Goal: Information Seeking & Learning: Learn about a topic

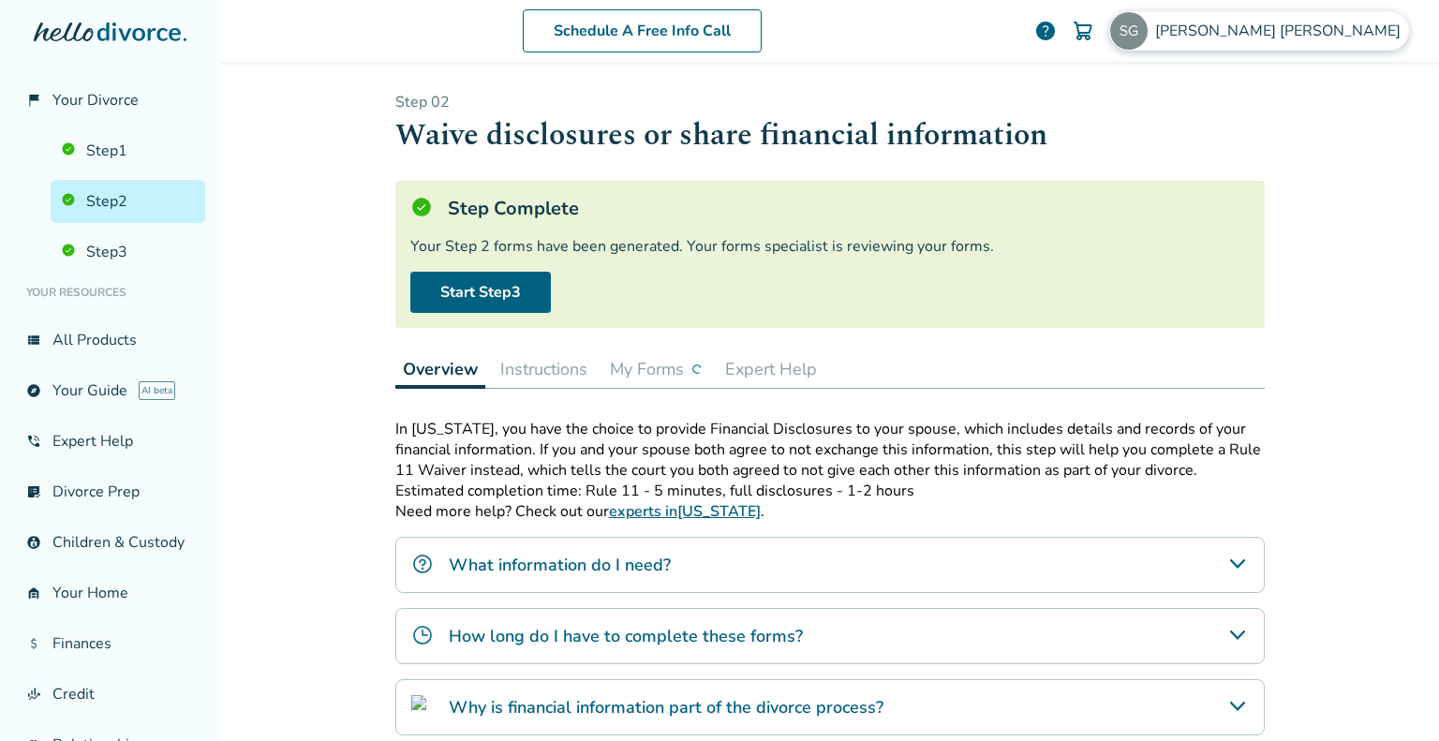
click at [1355, 34] on span "[PERSON_NAME]" at bounding box center [1281, 31] width 253 height 21
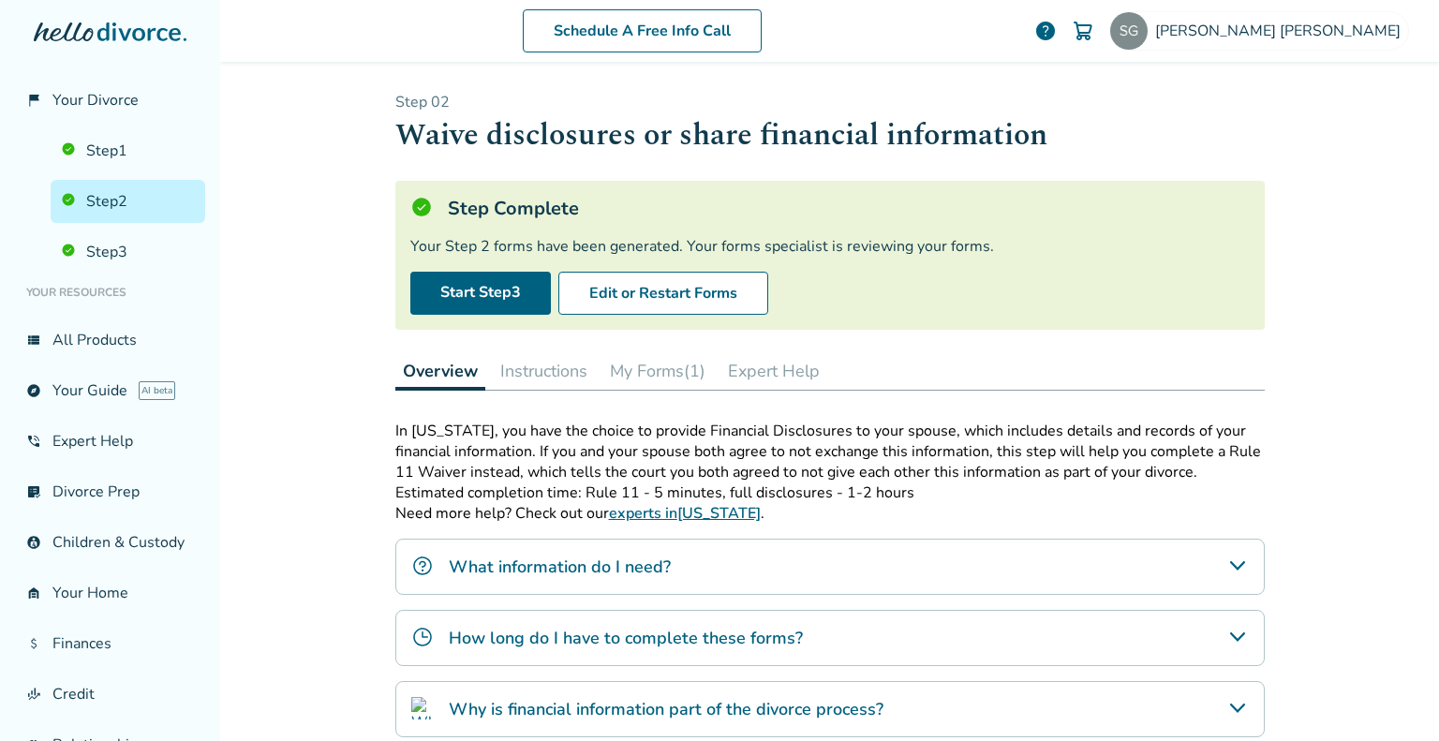
click at [659, 513] on link "experts in [US_STATE]" at bounding box center [685, 513] width 152 height 21
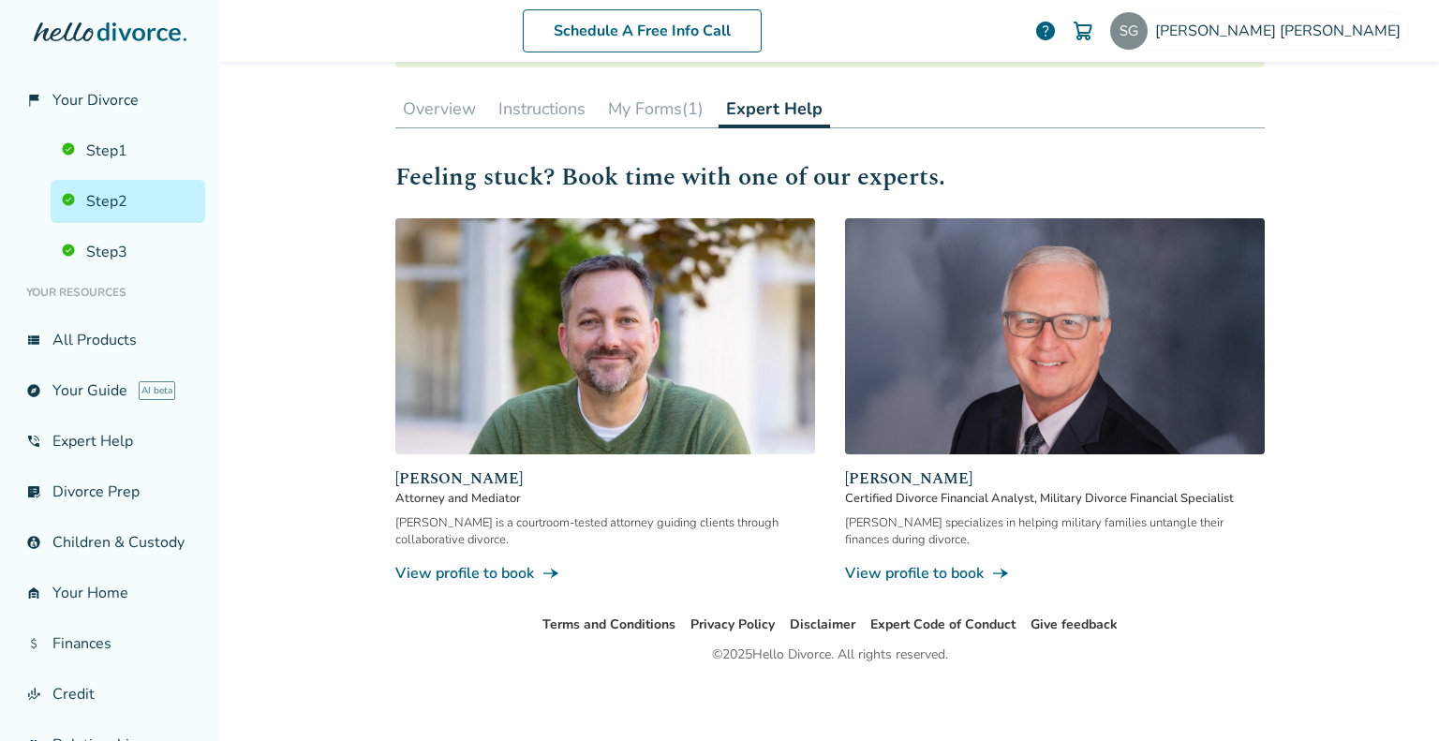
scroll to position [94, 0]
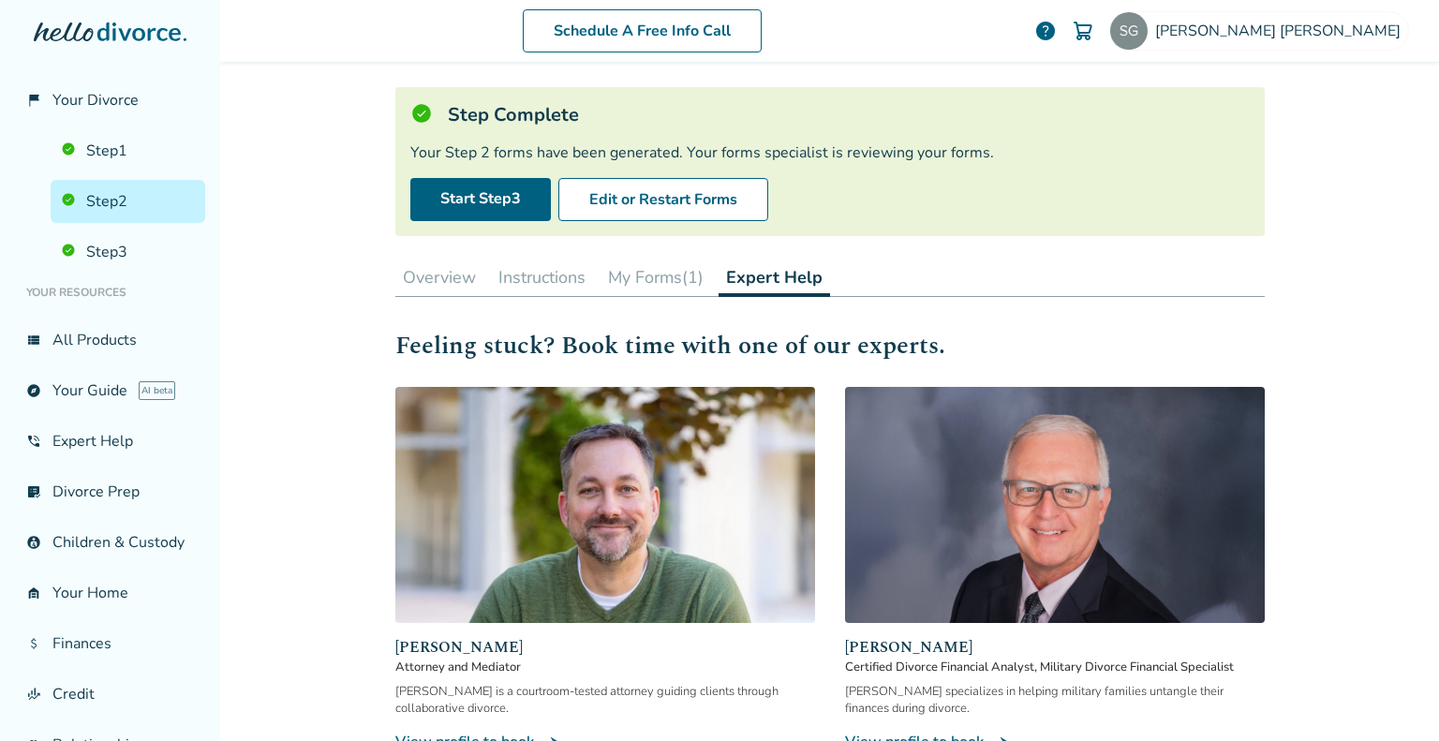
click at [642, 280] on button "My Forms (1)" at bounding box center [656, 277] width 111 height 37
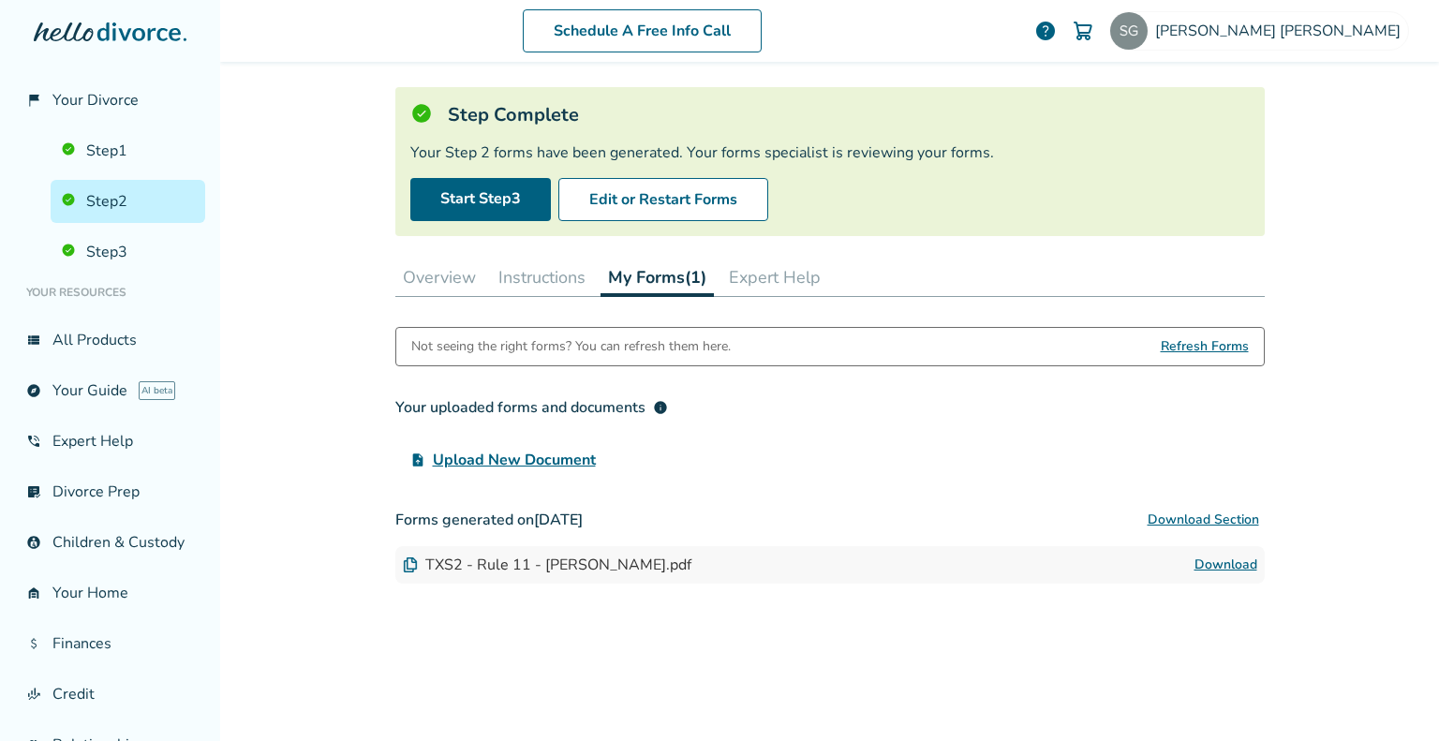
click at [1218, 558] on link "Download" at bounding box center [1226, 565] width 63 height 22
click at [620, 204] on button "Edit or Restart Forms" at bounding box center [663, 199] width 210 height 43
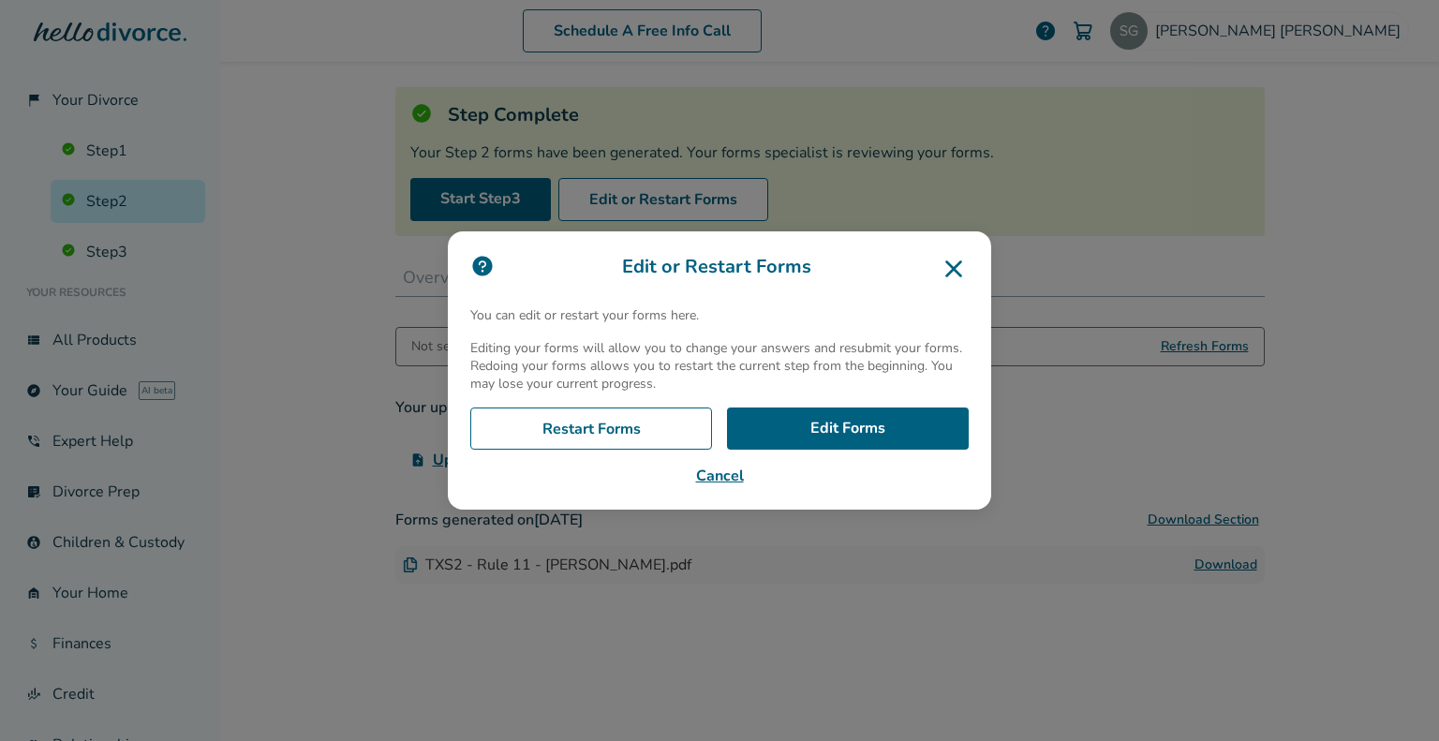
click at [956, 274] on icon at bounding box center [954, 269] width 30 height 30
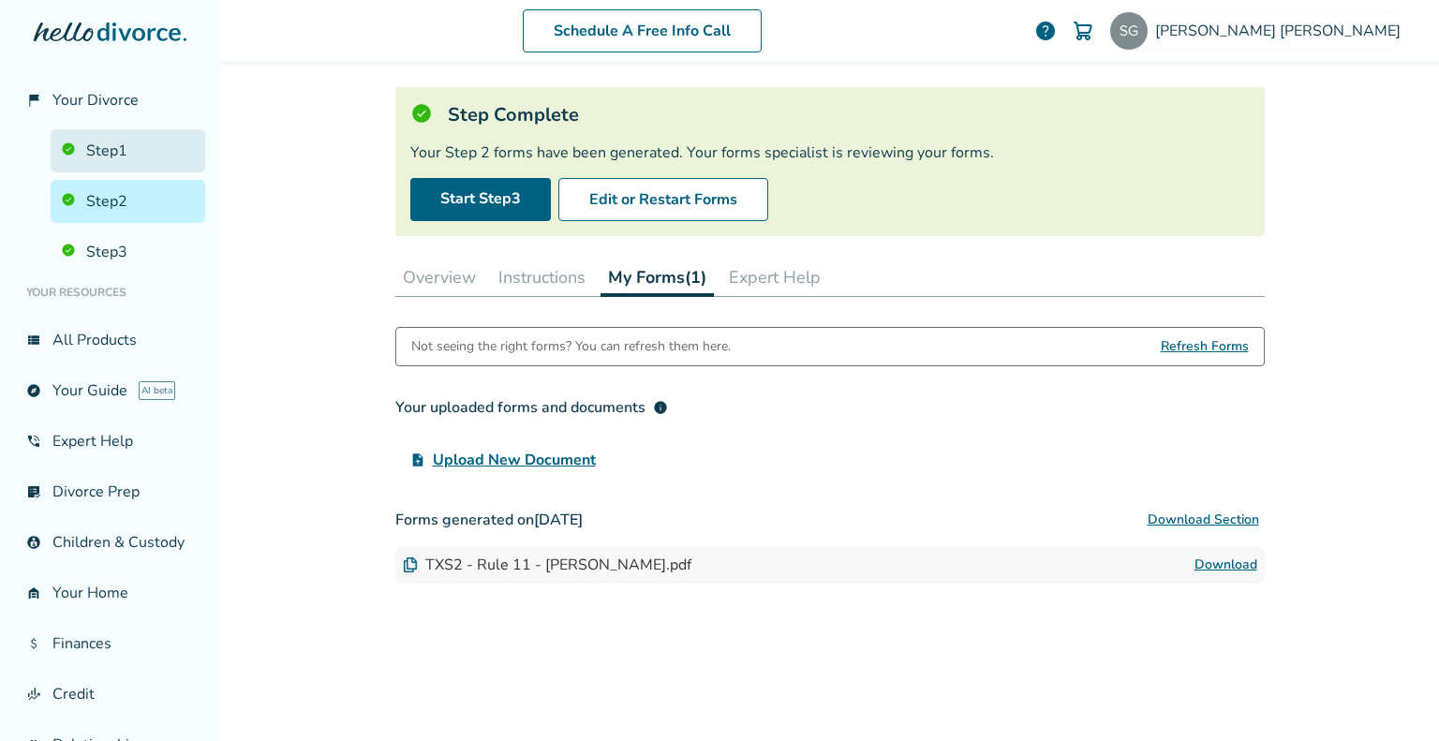
click at [104, 145] on link "Step 1" at bounding box center [128, 150] width 155 height 43
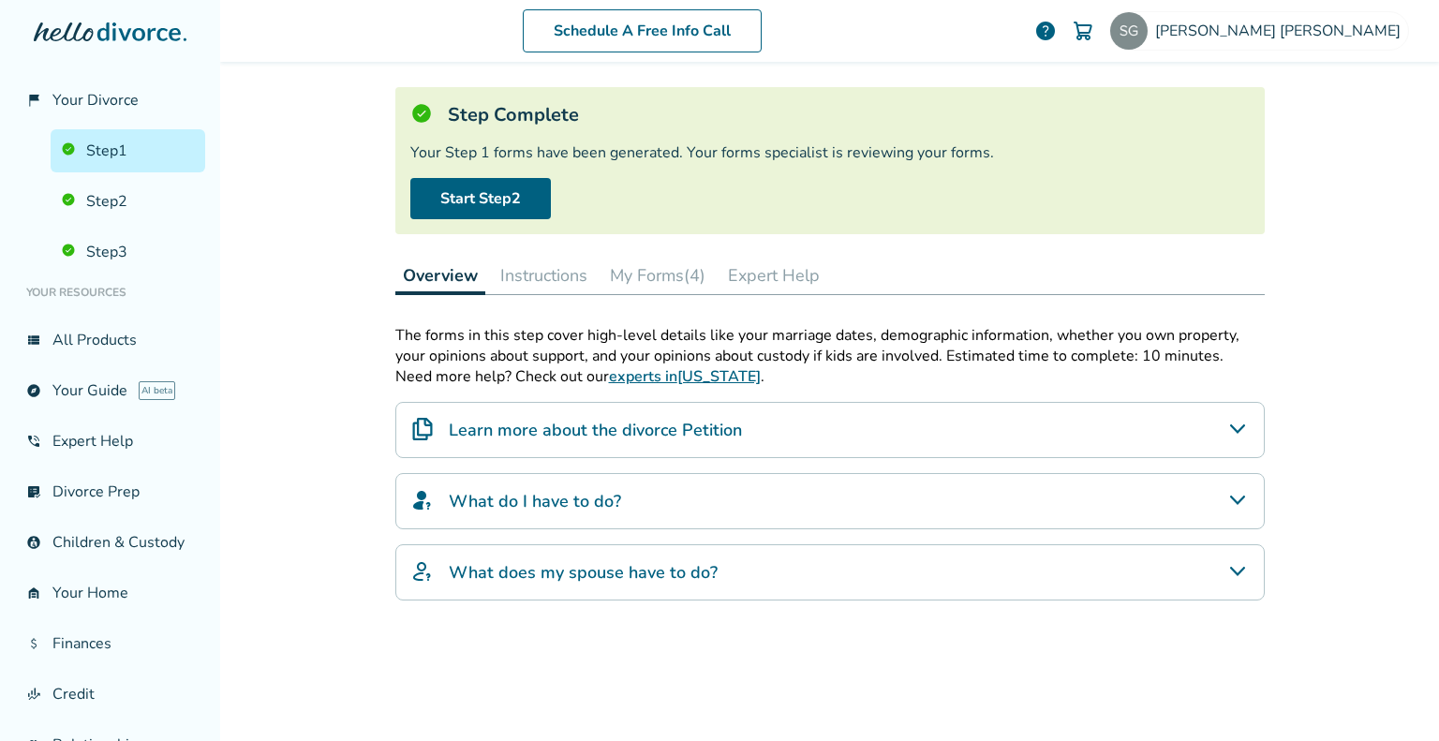
scroll to position [92, 0]
click at [1226, 438] on icon "Learn more about the divorce Petition" at bounding box center [1237, 431] width 22 height 22
click at [1232, 428] on icon "Learn more about the divorce Petition" at bounding box center [1236, 430] width 15 height 9
click at [656, 280] on button "My Forms (4)" at bounding box center [657, 277] width 111 height 37
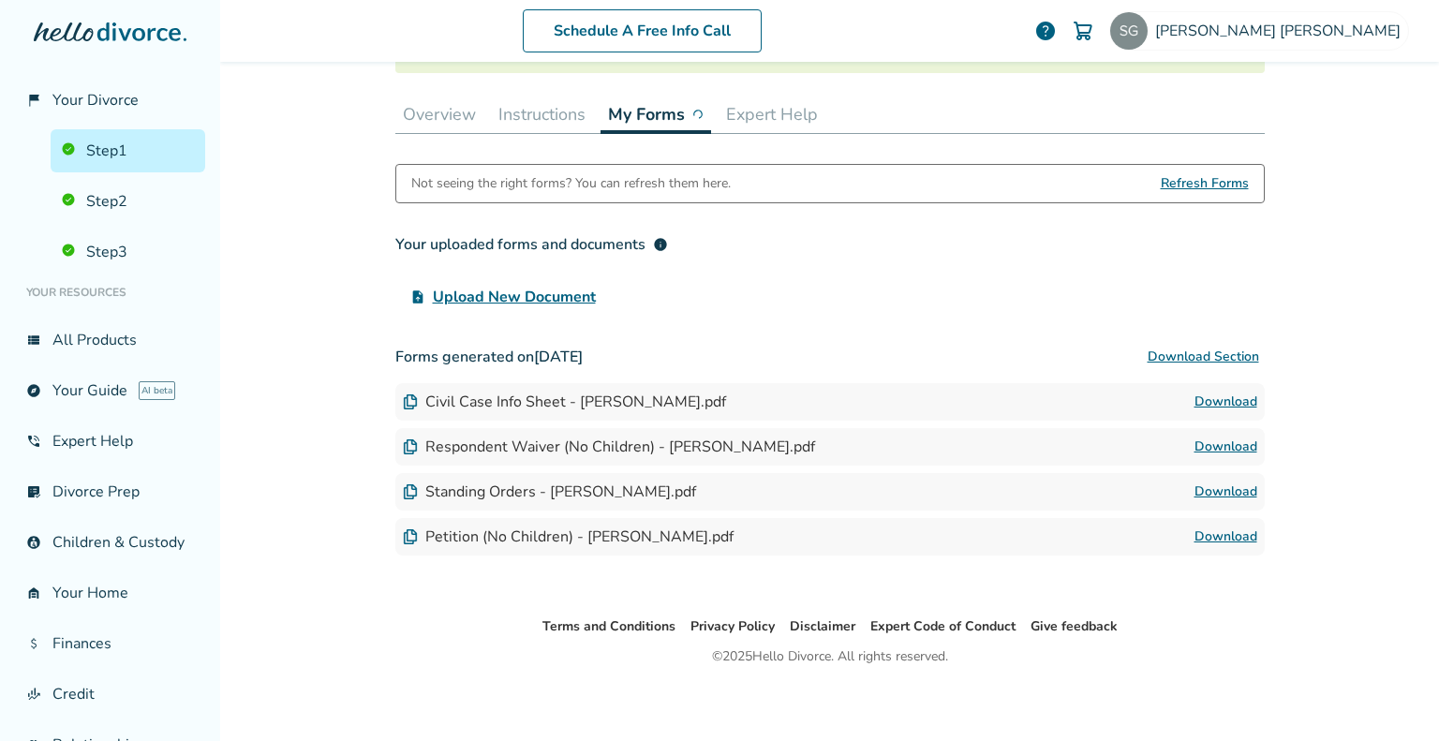
scroll to position [260, 0]
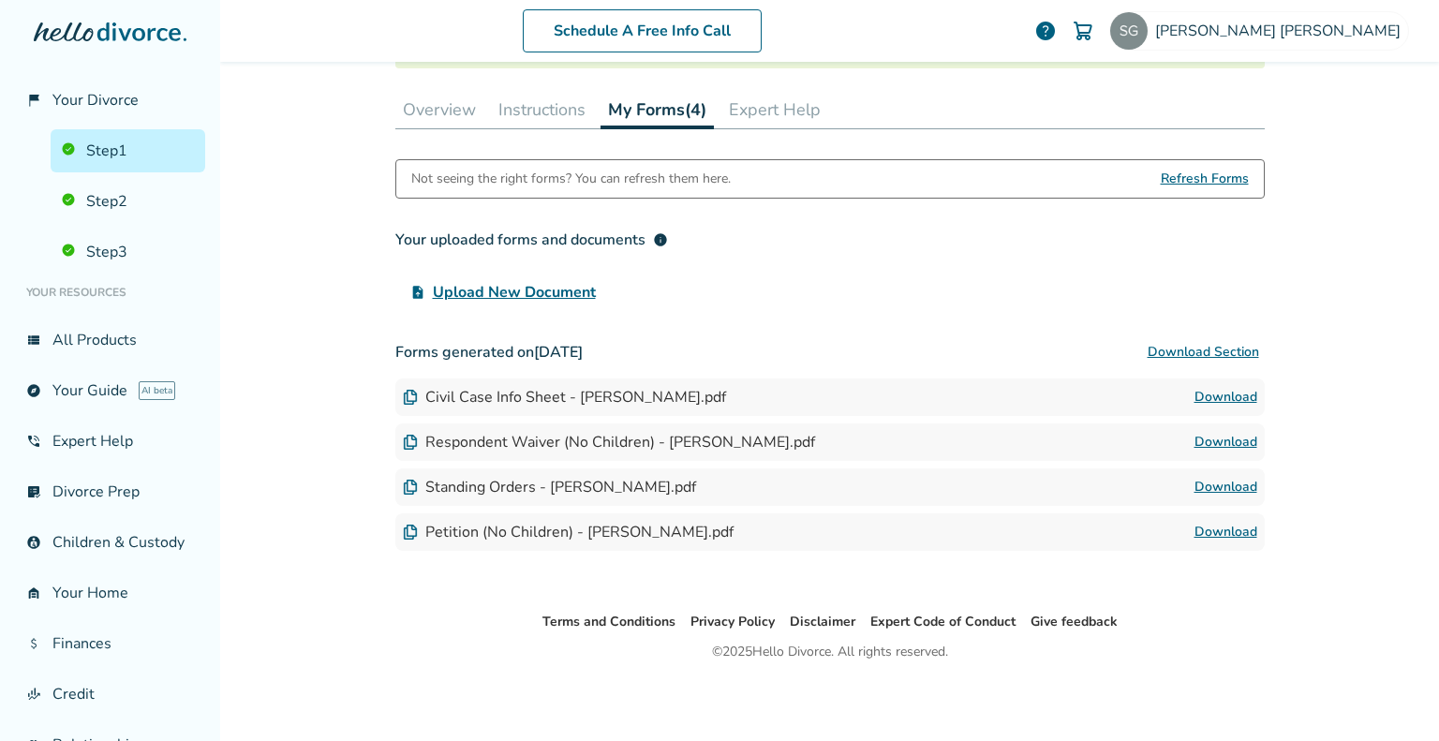
click at [540, 109] on button "Instructions" at bounding box center [542, 109] width 102 height 37
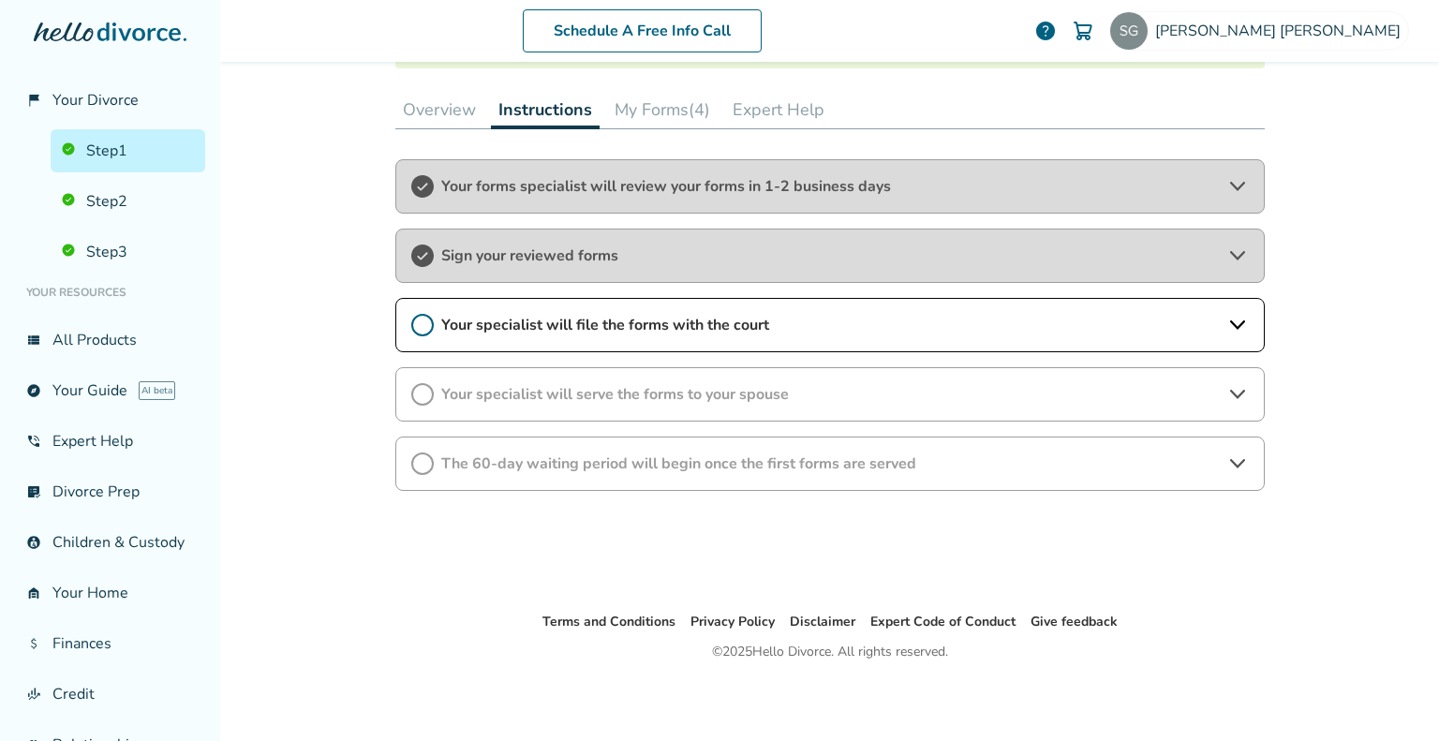
click at [546, 328] on span "Your specialist will file the forms with the court" at bounding box center [830, 325] width 778 height 21
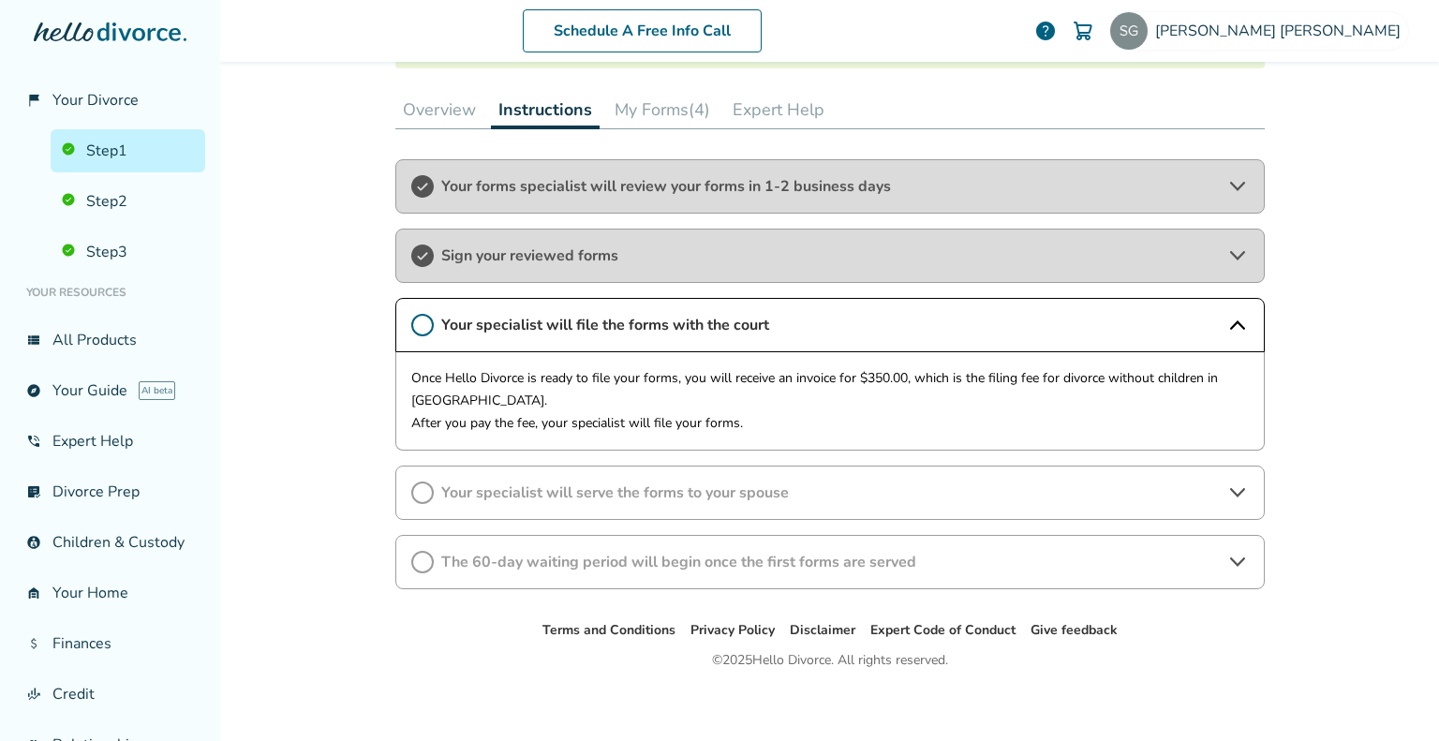
click at [1234, 321] on icon at bounding box center [1237, 325] width 22 height 22
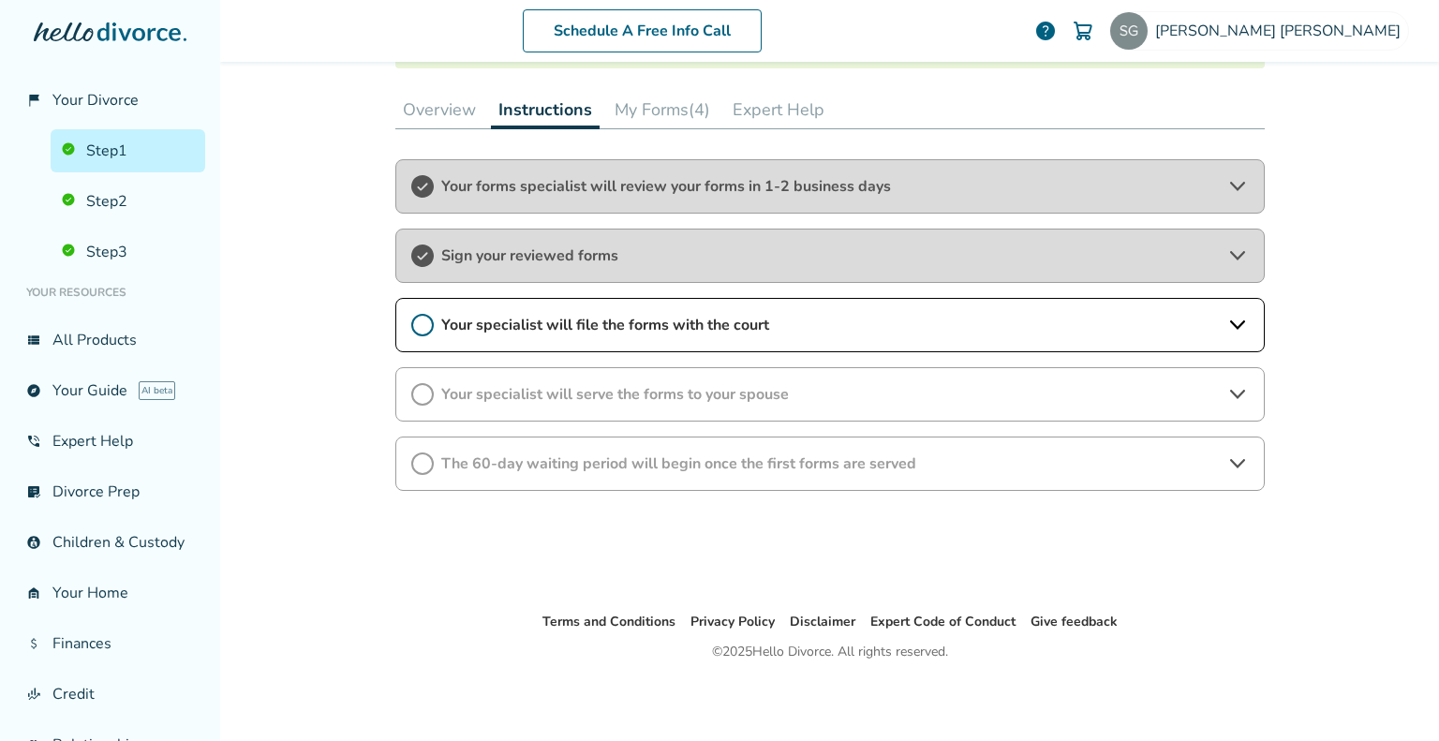
click at [1234, 321] on icon at bounding box center [1236, 324] width 15 height 9
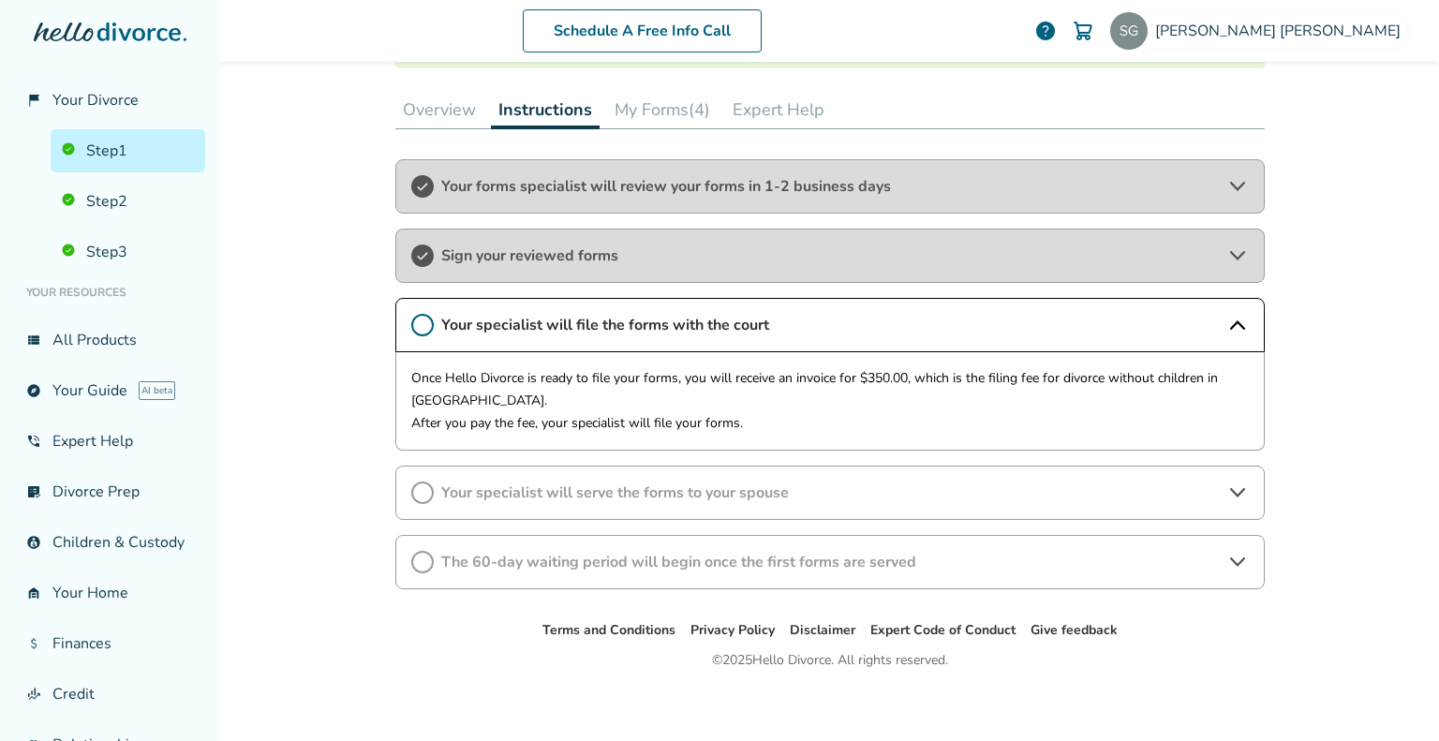
click at [705, 485] on span "Your specialist will serve the forms to your spouse" at bounding box center [830, 493] width 778 height 21
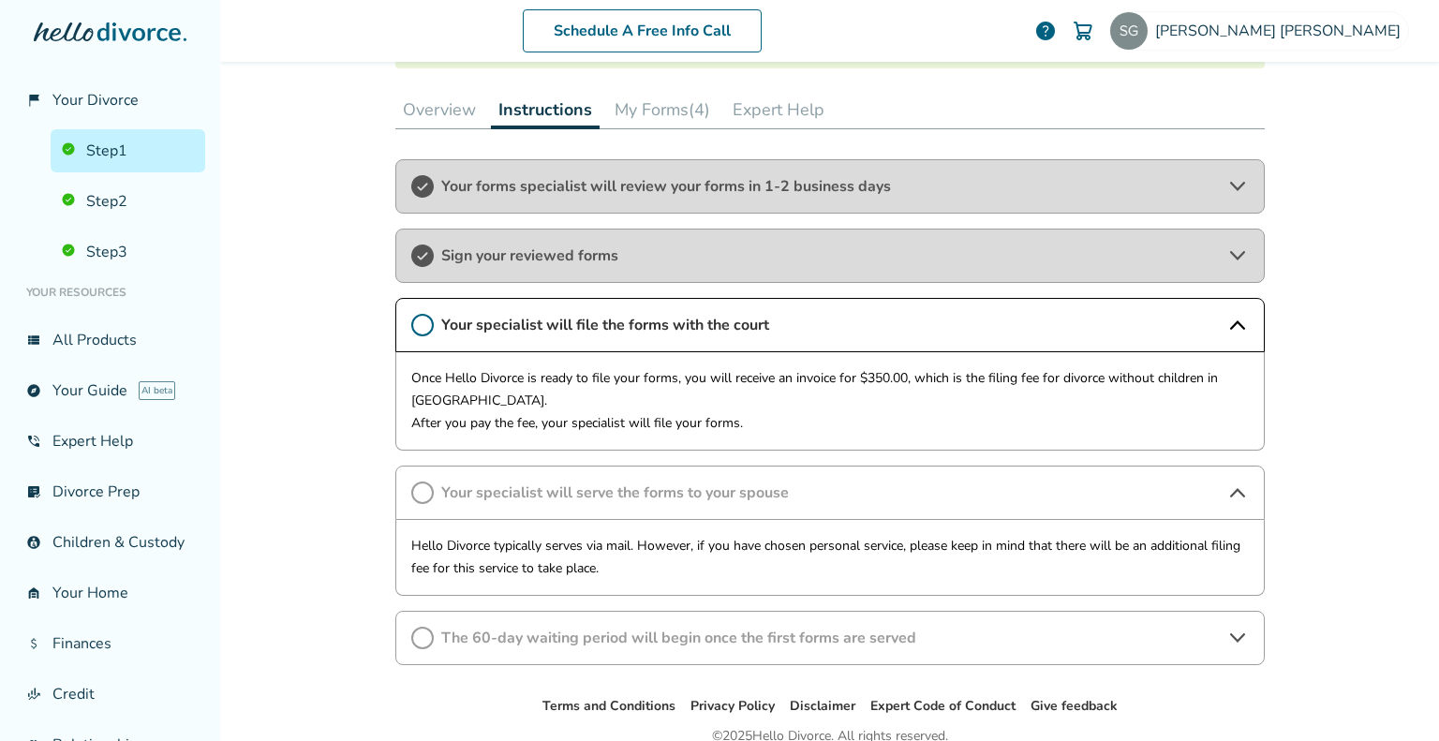
scroll to position [341, 0]
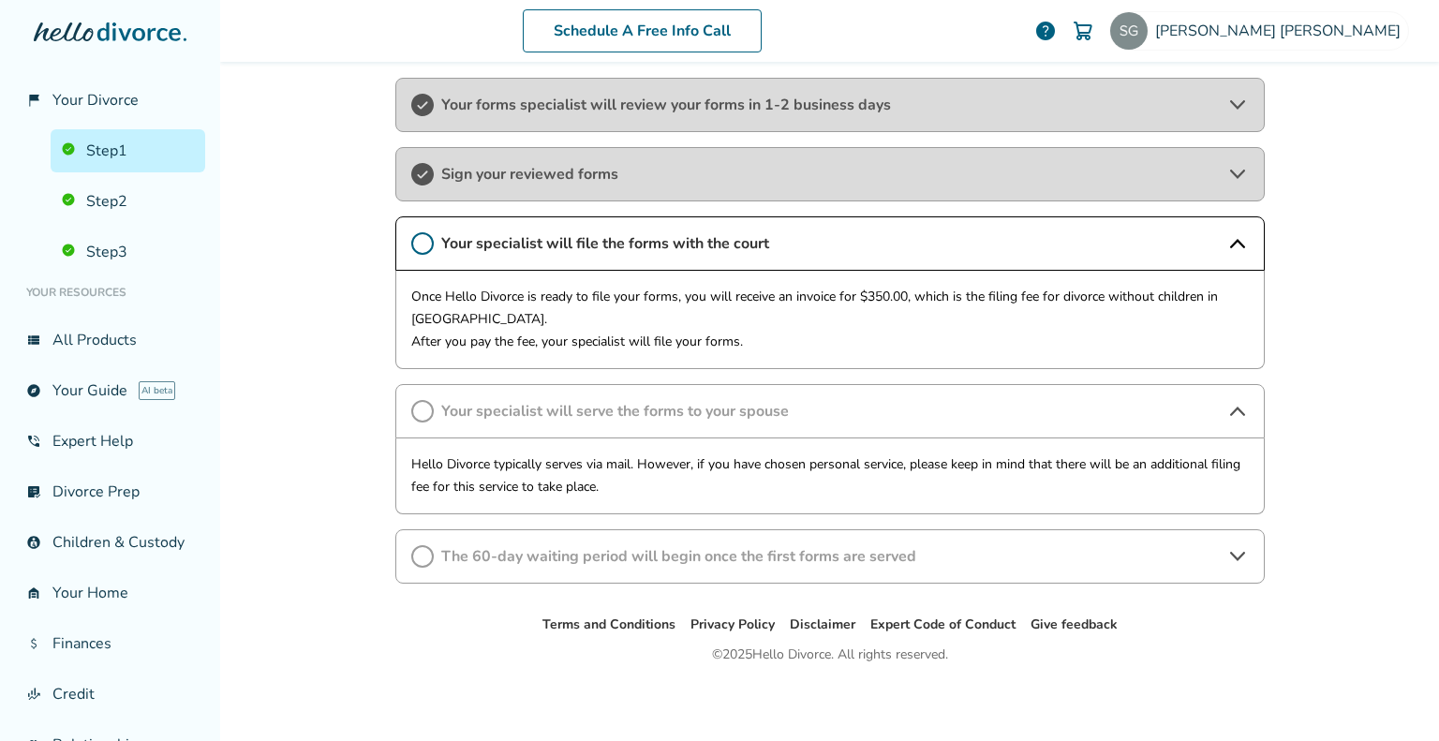
click at [1226, 556] on icon at bounding box center [1237, 556] width 22 height 22
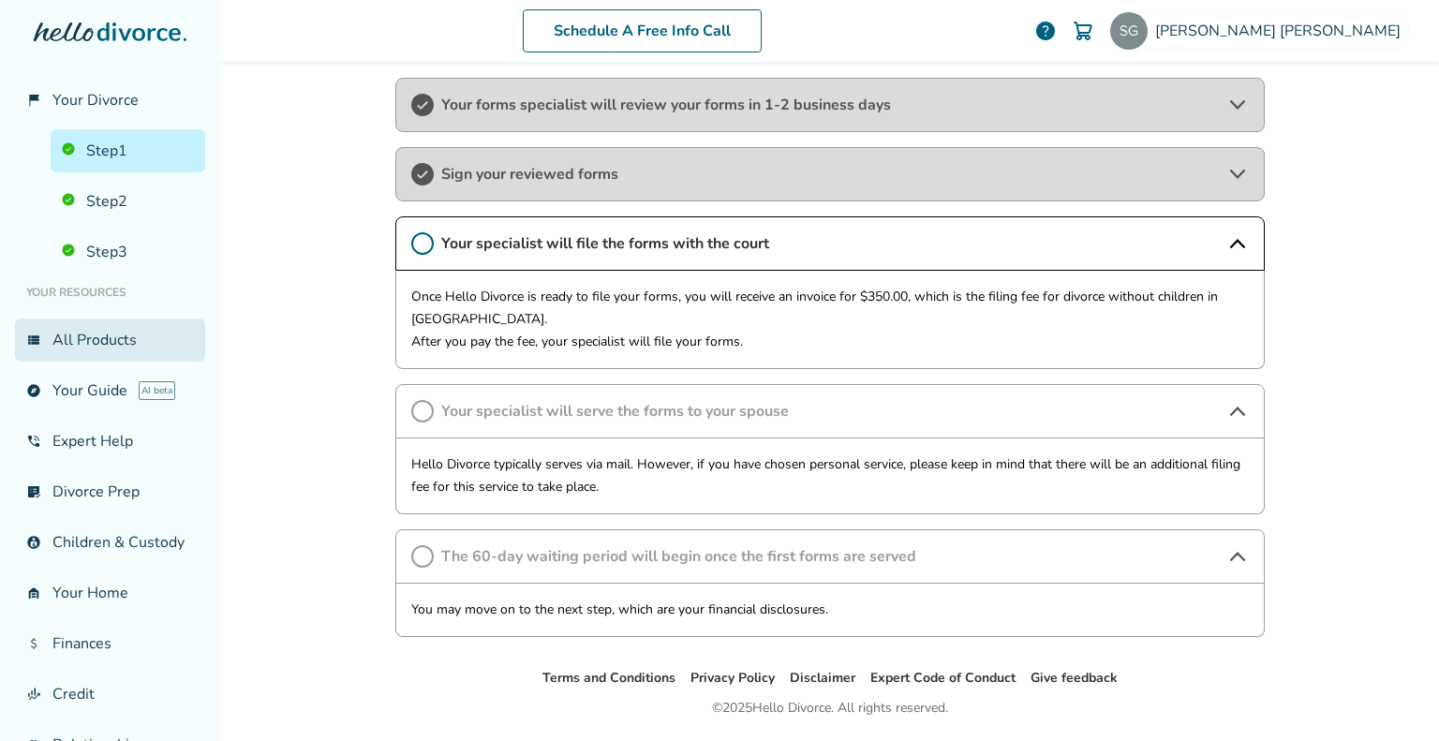
click at [94, 345] on link "view_list All Products" at bounding box center [110, 340] width 190 height 43
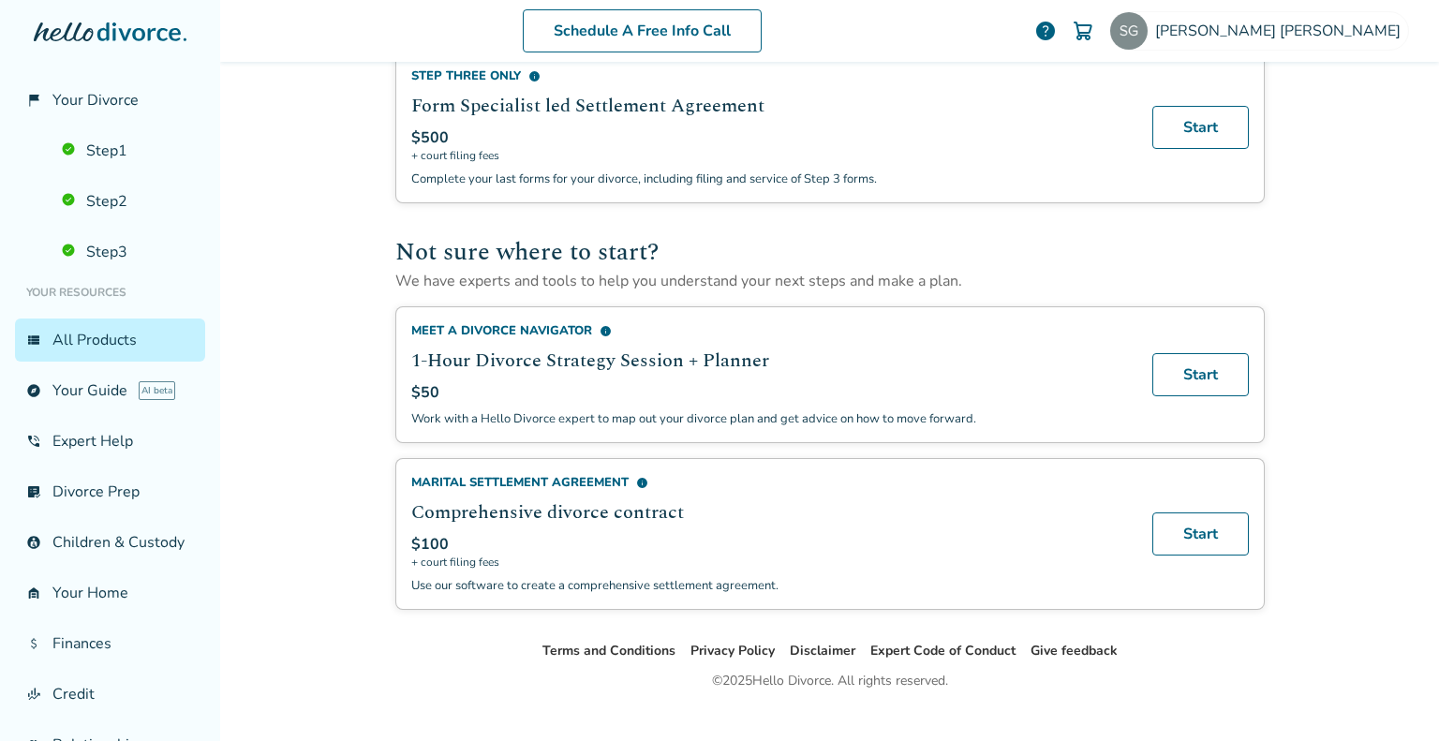
scroll to position [1105, 0]
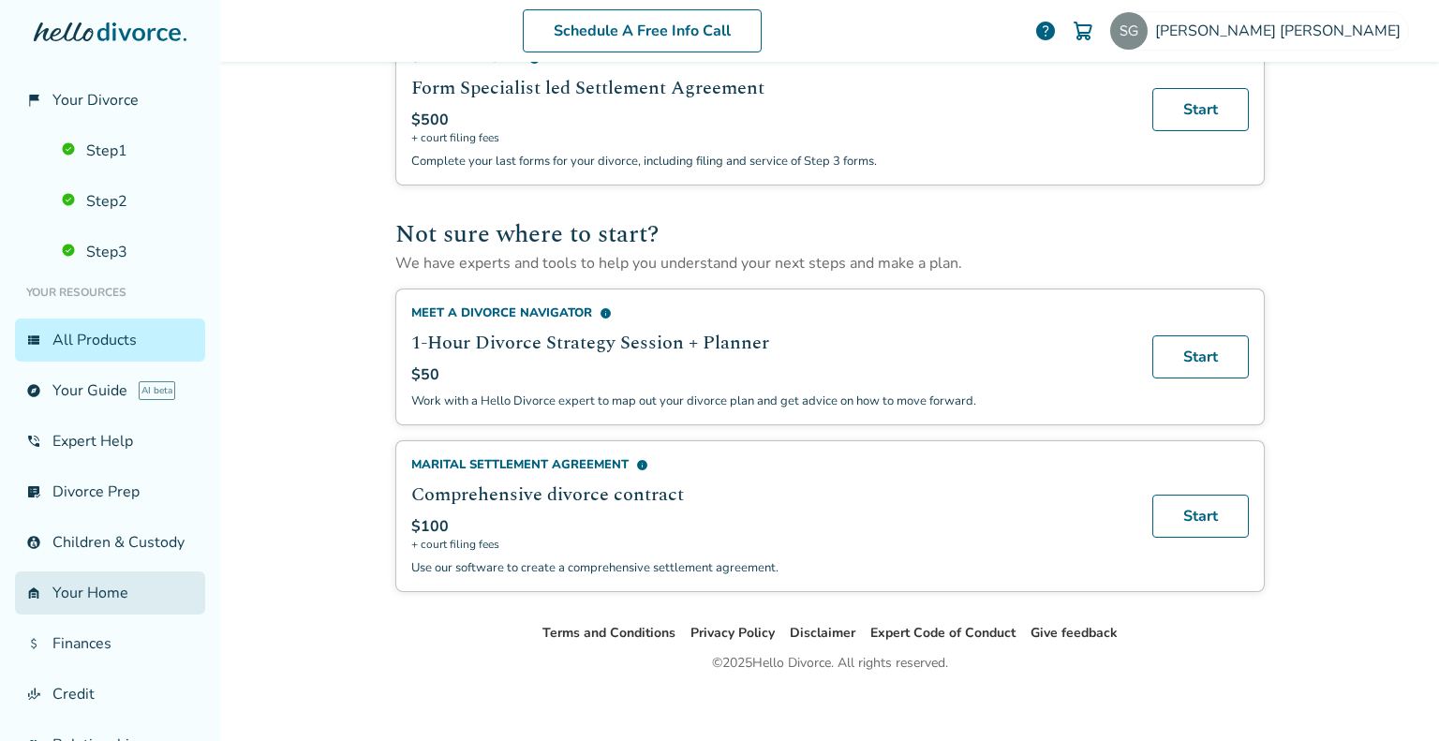
click at [74, 614] on link "garage_home Your Home" at bounding box center [110, 593] width 190 height 43
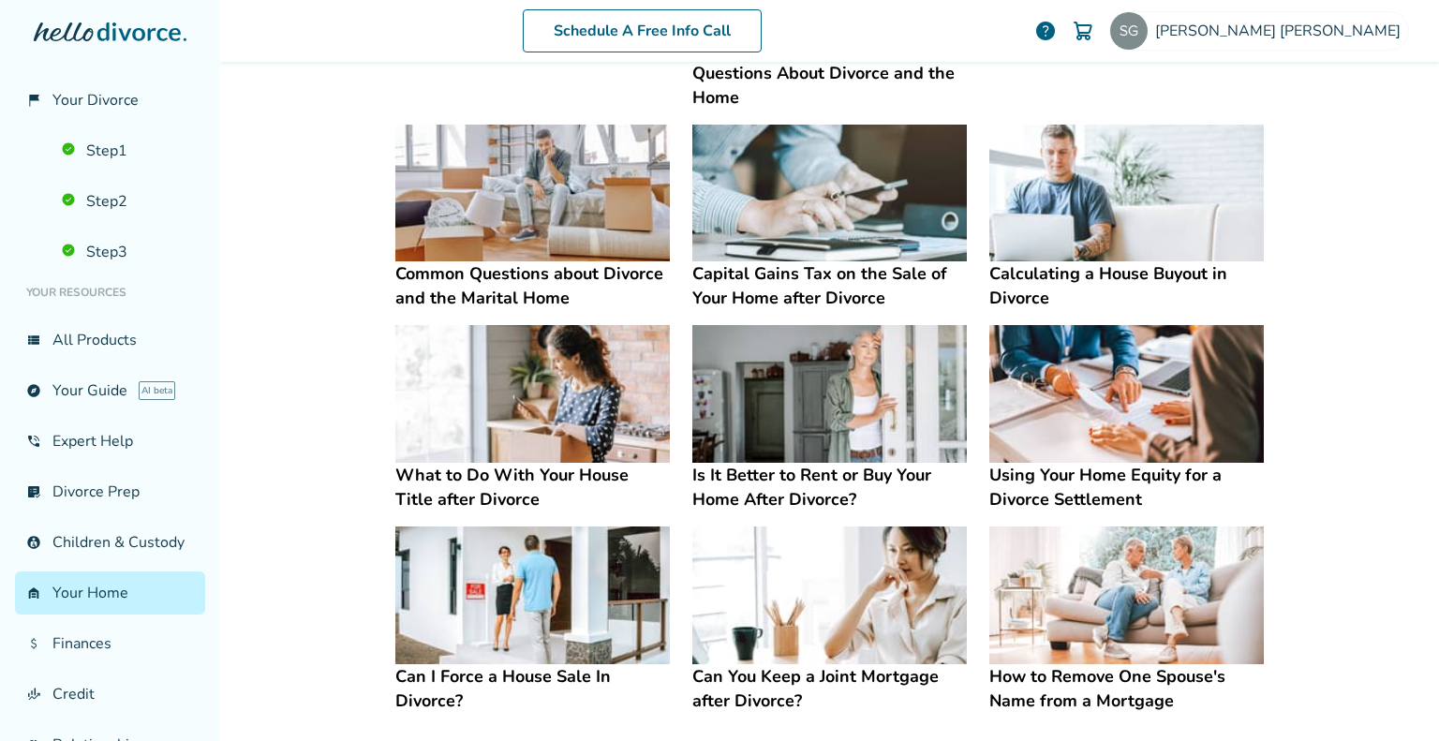
scroll to position [572, 0]
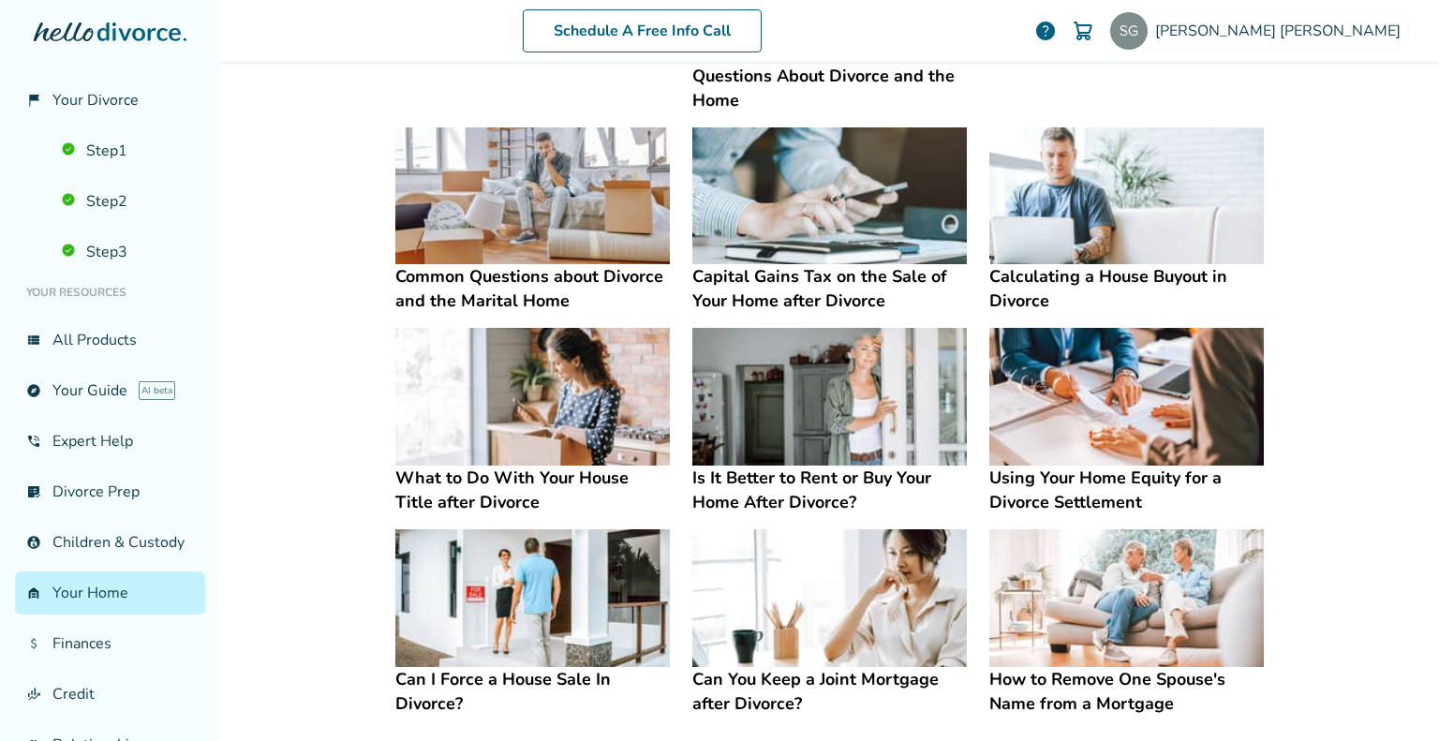
click at [490, 481] on h4 "What to Do With Your House Title after Divorce" at bounding box center [532, 490] width 275 height 49
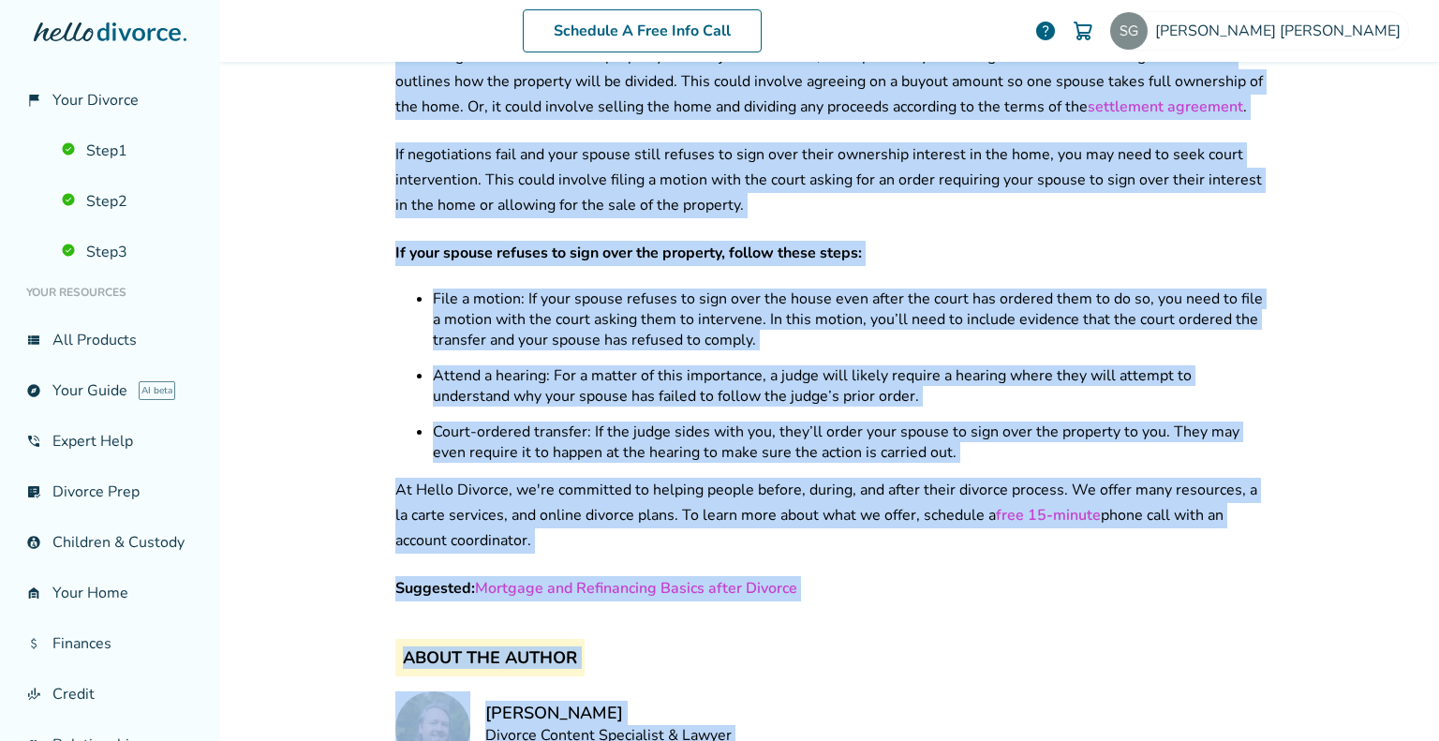
scroll to position [5056, 0]
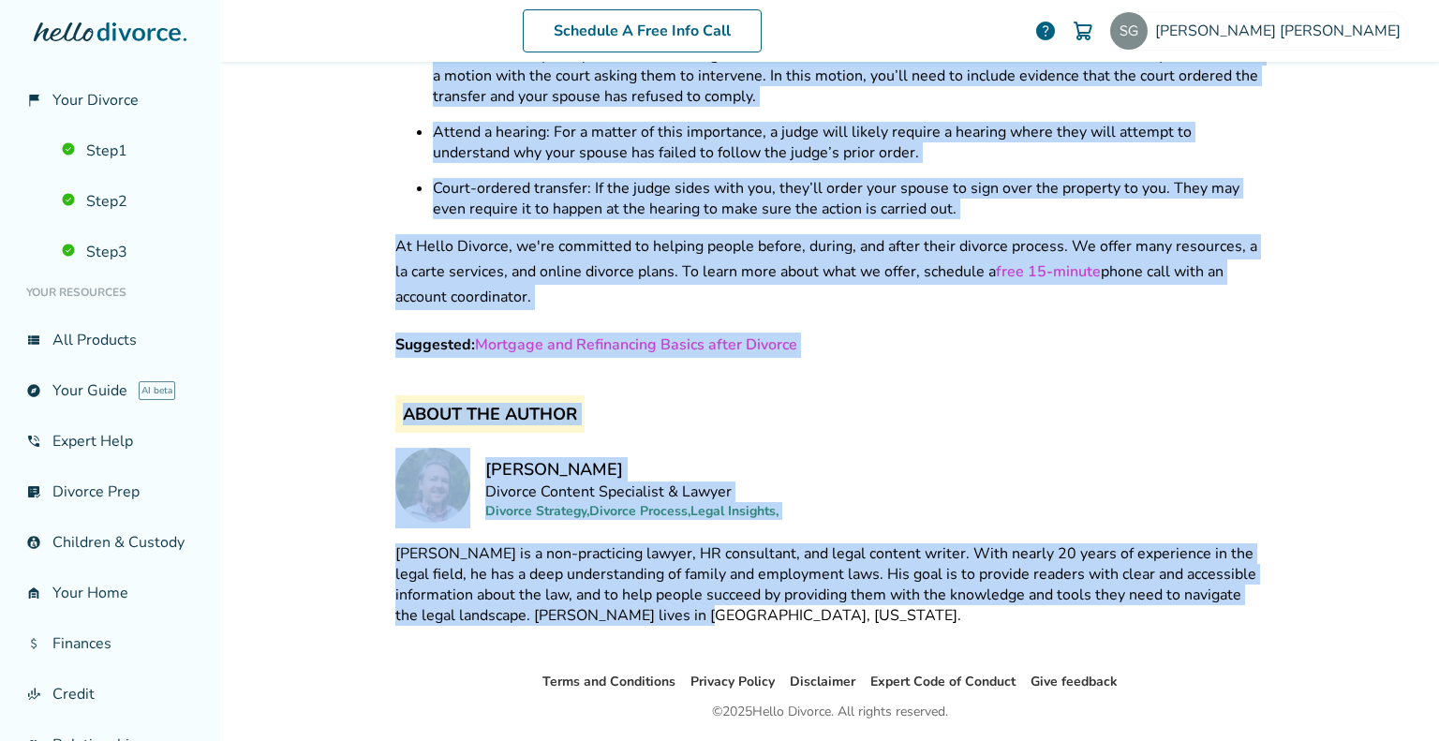
drag, startPoint x: 394, startPoint y: 96, endPoint x: 1272, endPoint y: 568, distance: 997.6
click at [1272, 568] on div "Schedule A Free Info Call [PERSON_NAME] help Schedule A Free Call [PERSON_NAME]…" at bounding box center [829, 370] width 1219 height 741
copy div "Lore ipsumdo si a consecte ad e seddoei? Temp i utlabo etdolore, mag aliq en ad…"
